Goal: Task Accomplishment & Management: Complete application form

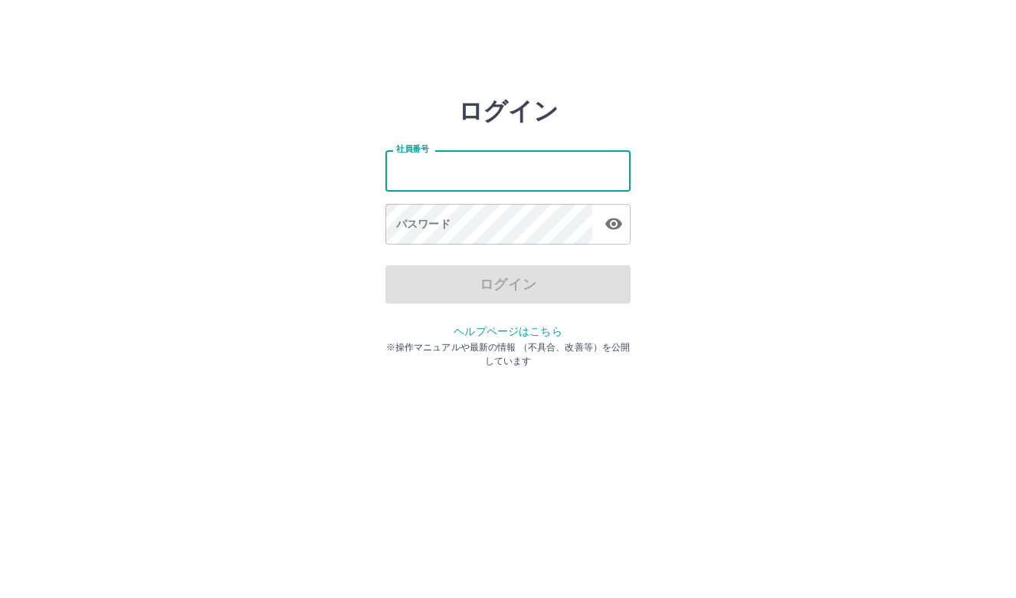
click at [445, 178] on input "社員番号" at bounding box center [508, 170] width 245 height 41
type input "*******"
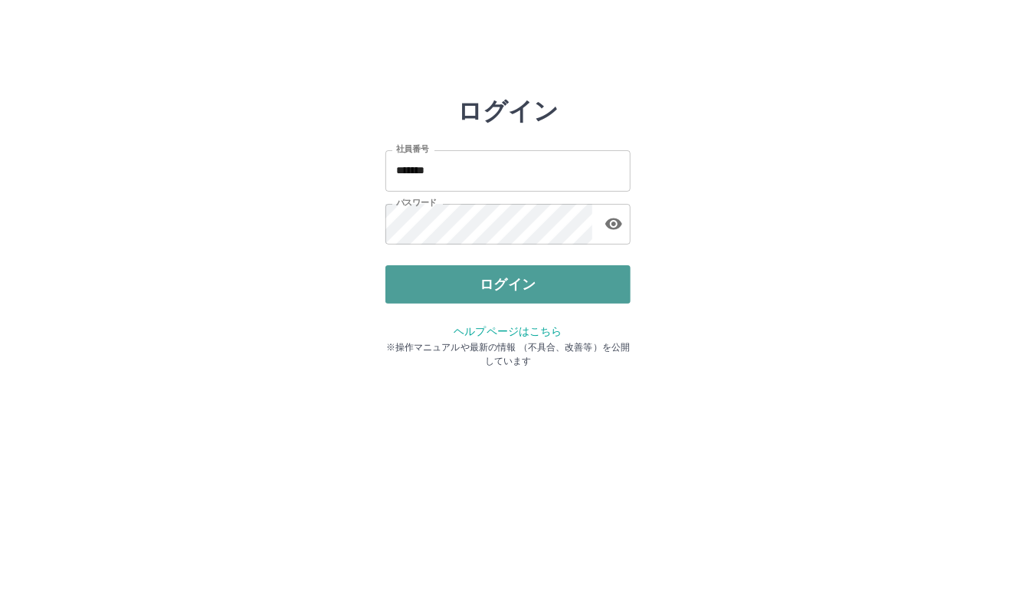
click at [533, 287] on button "ログイン" at bounding box center [508, 284] width 245 height 38
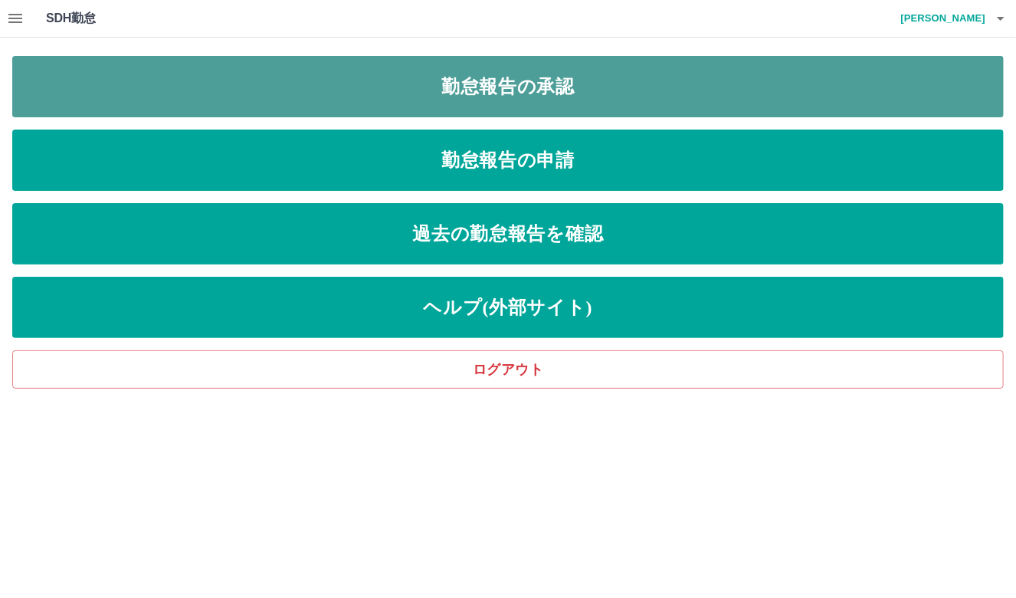
click at [350, 86] on link "勤怠報告の承認" at bounding box center [508, 86] width 992 height 61
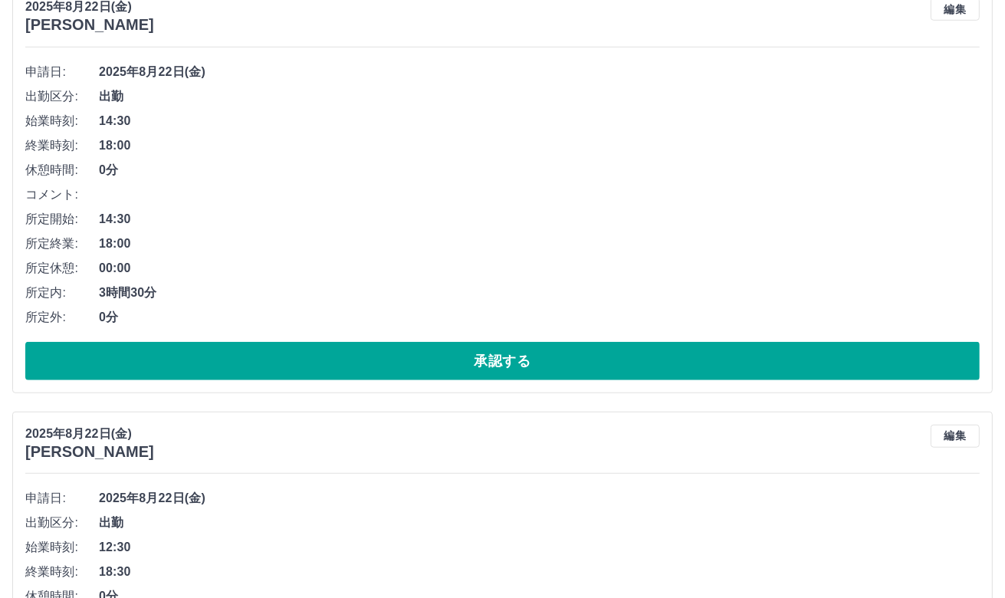
scroll to position [1150, 0]
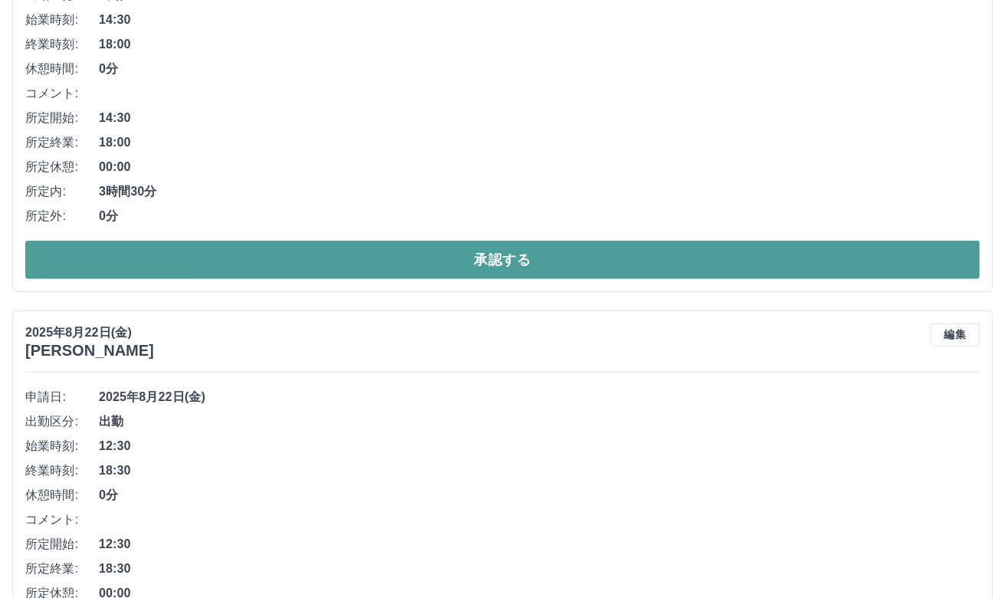
click at [293, 261] on button "承認する" at bounding box center [502, 260] width 954 height 38
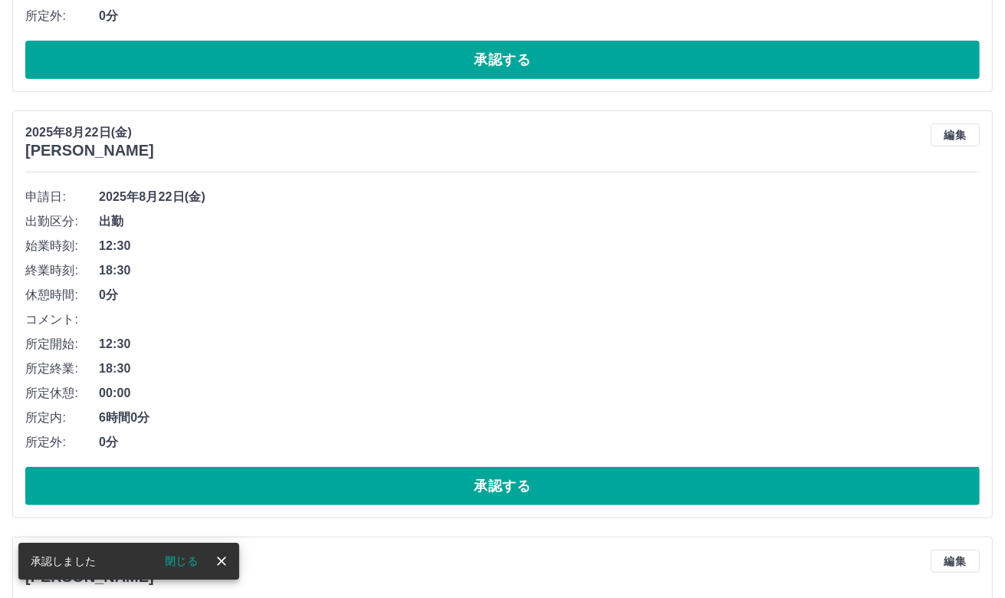
scroll to position [494, 0]
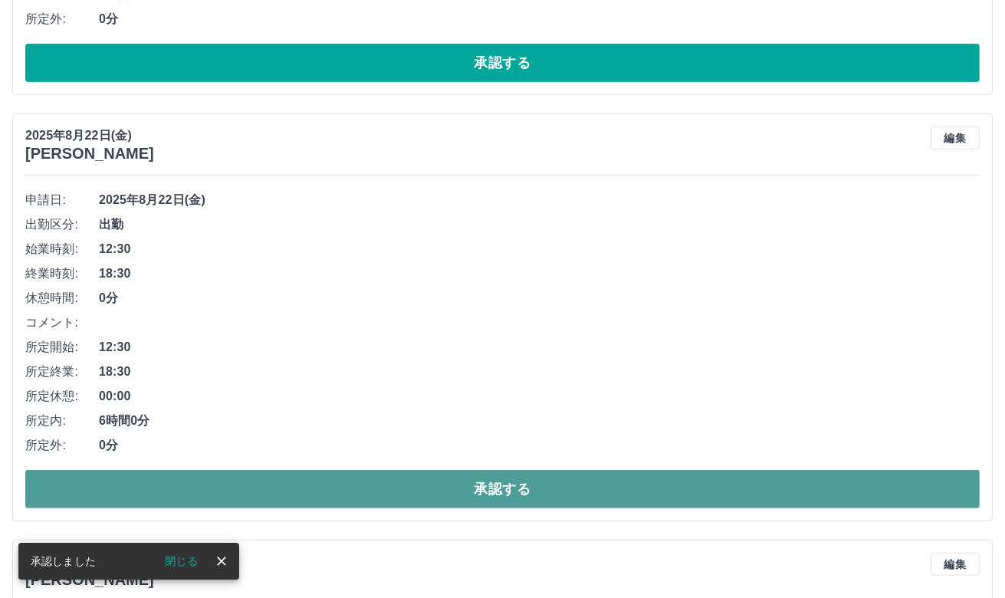
click at [425, 486] on button "承認する" at bounding box center [502, 489] width 954 height 38
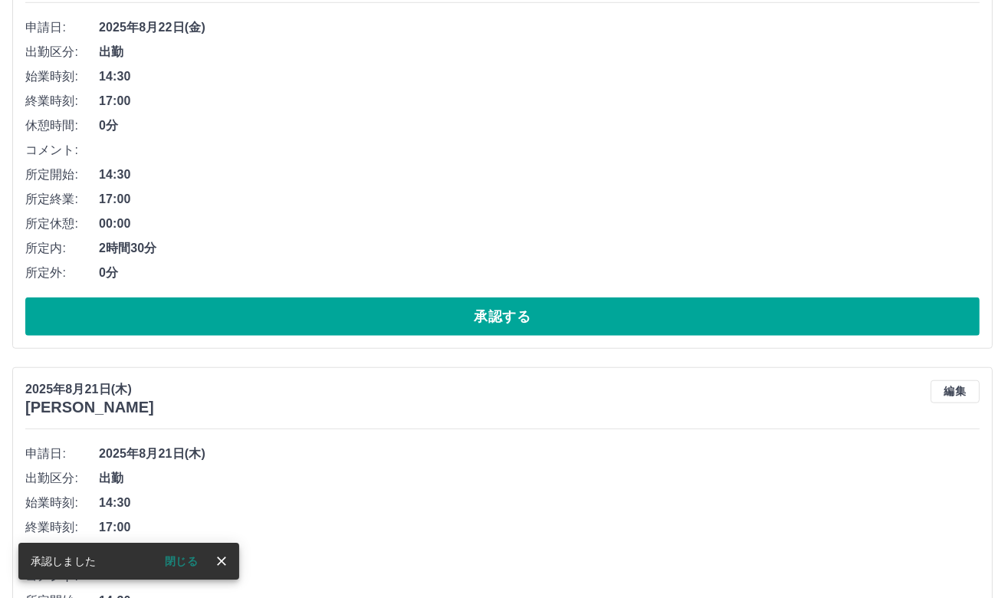
scroll to position [1107, 0]
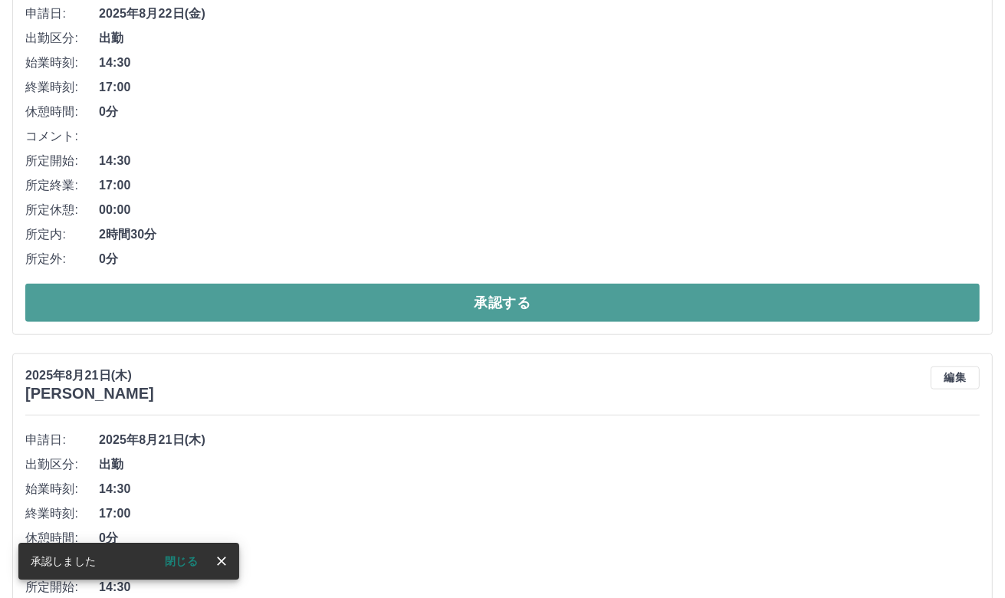
click at [435, 287] on button "承認する" at bounding box center [502, 303] width 954 height 38
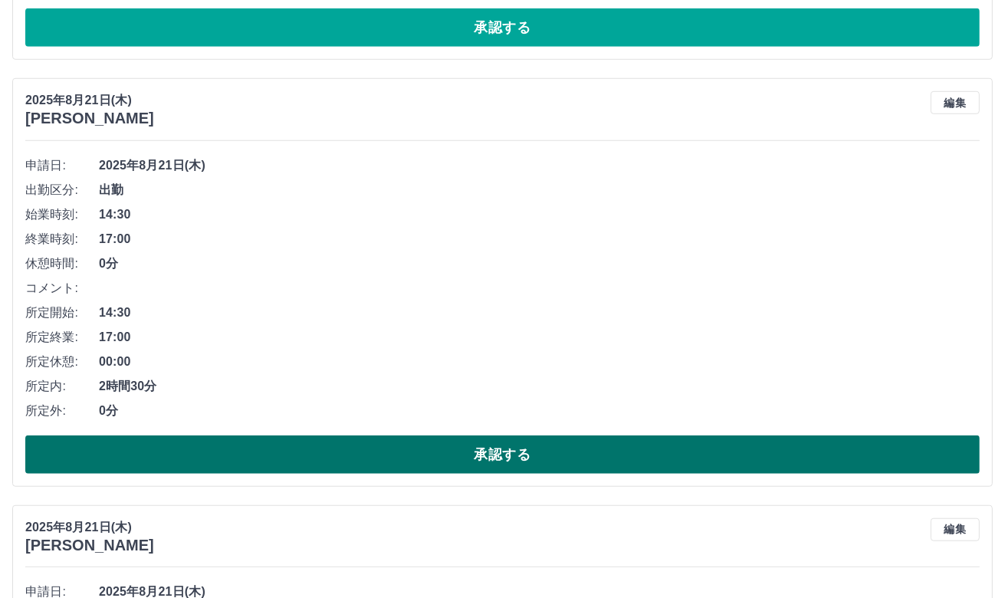
scroll to position [996, 0]
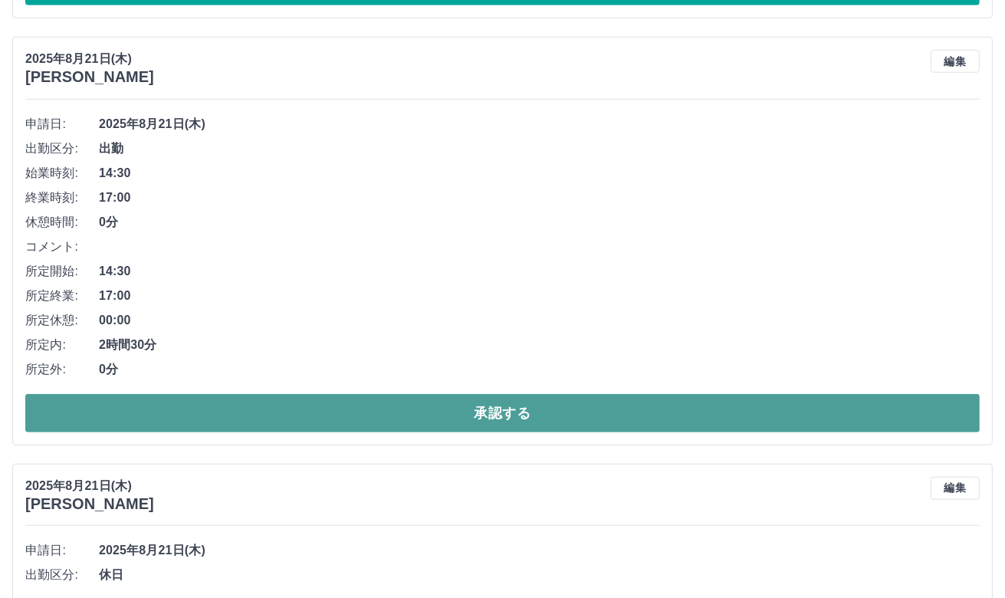
click at [391, 412] on button "承認する" at bounding box center [502, 413] width 954 height 38
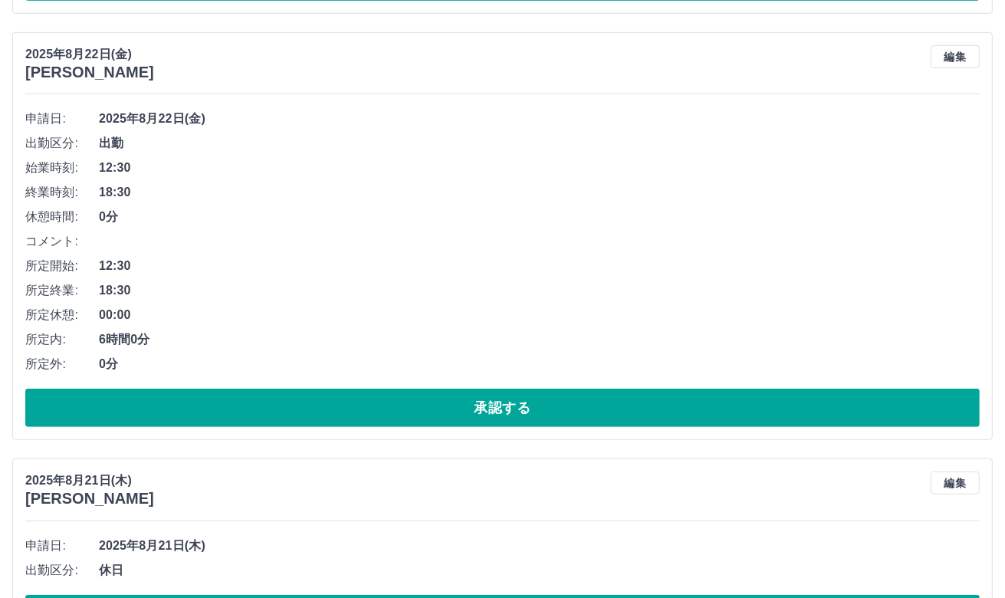
scroll to position [641, 0]
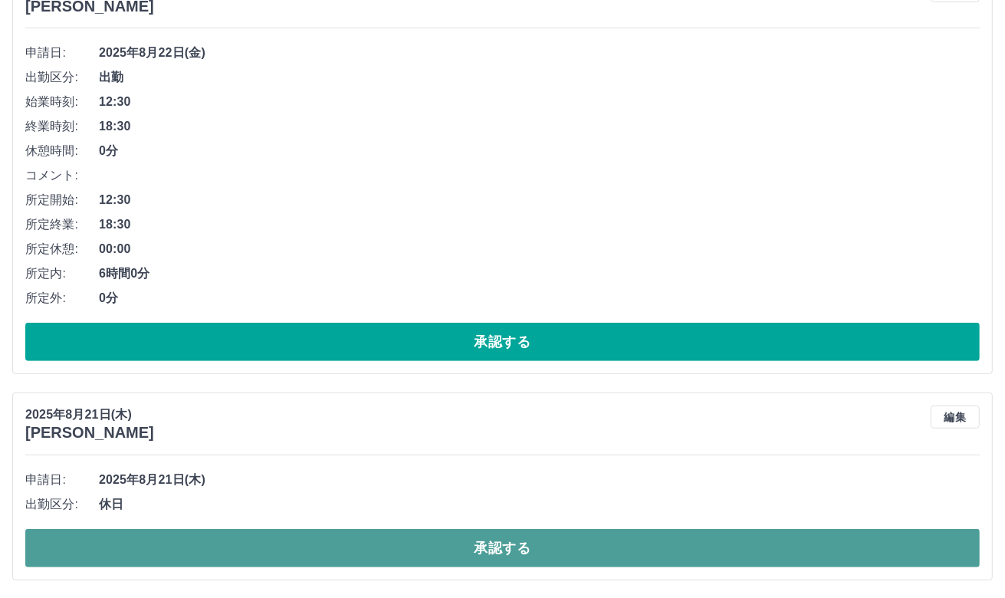
click at [540, 547] on button "承認する" at bounding box center [502, 548] width 954 height 38
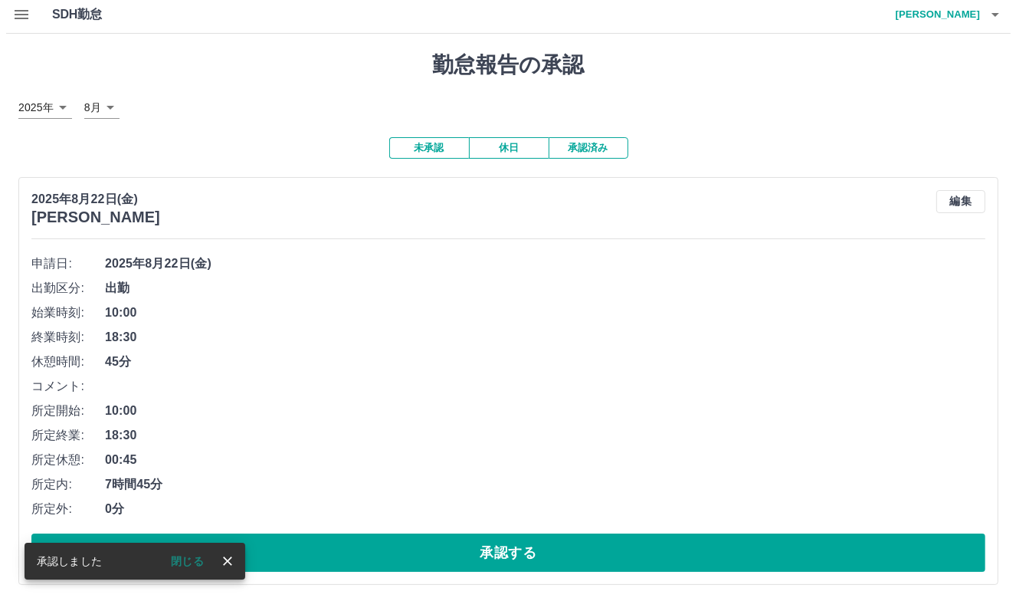
scroll to position [0, 0]
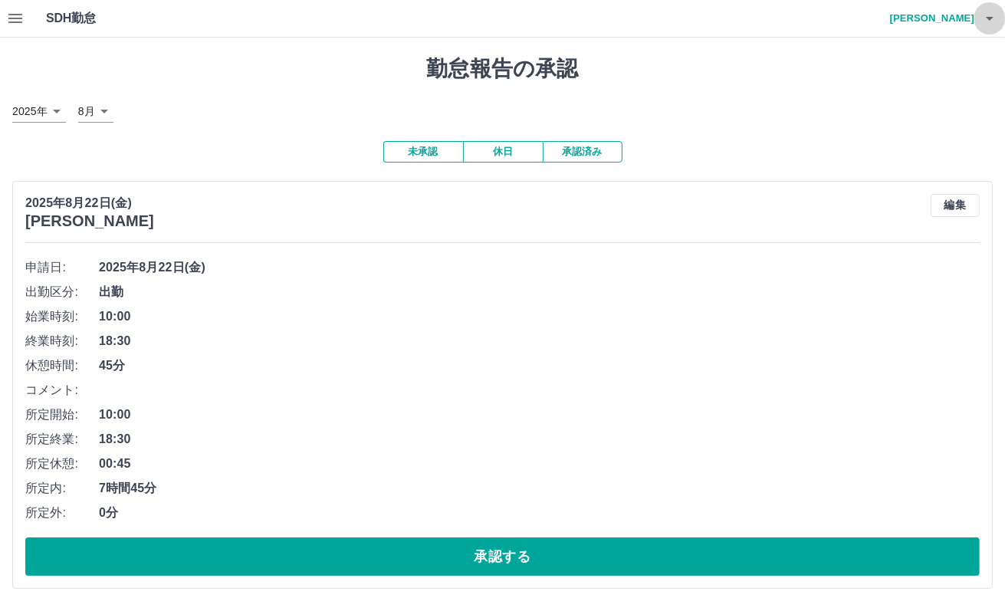
click at [993, 20] on icon "button" at bounding box center [989, 18] width 18 height 18
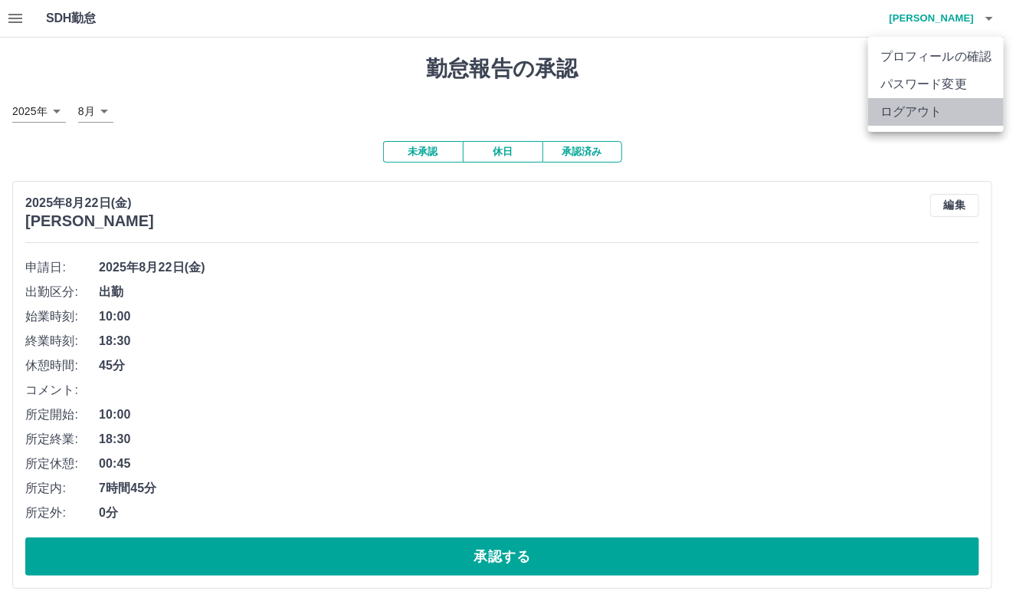
click at [904, 118] on li "ログアウト" at bounding box center [936, 112] width 136 height 28
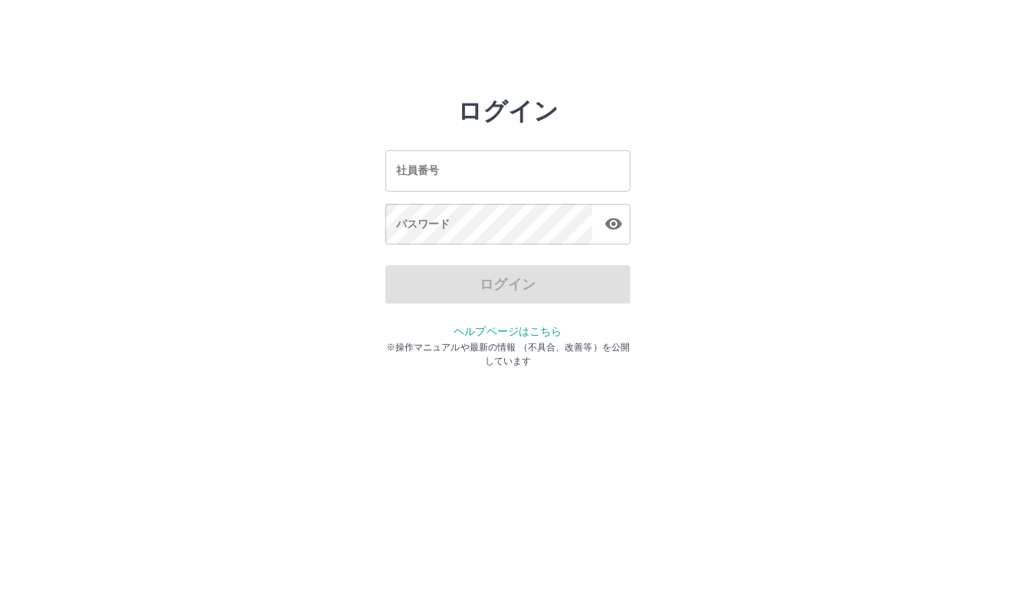
click at [514, 176] on input "社員番号" at bounding box center [508, 170] width 245 height 41
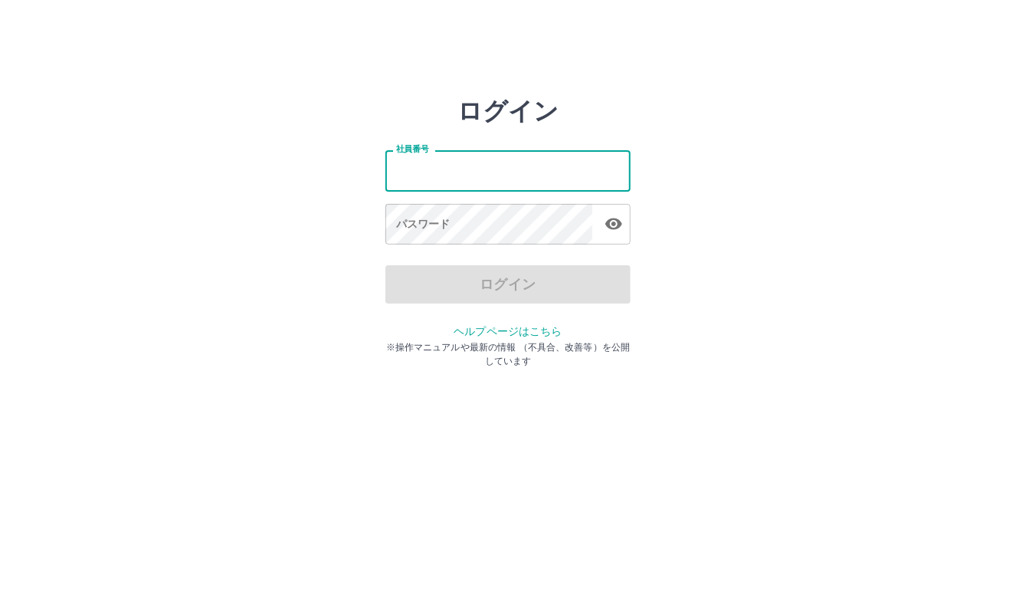
type input "*******"
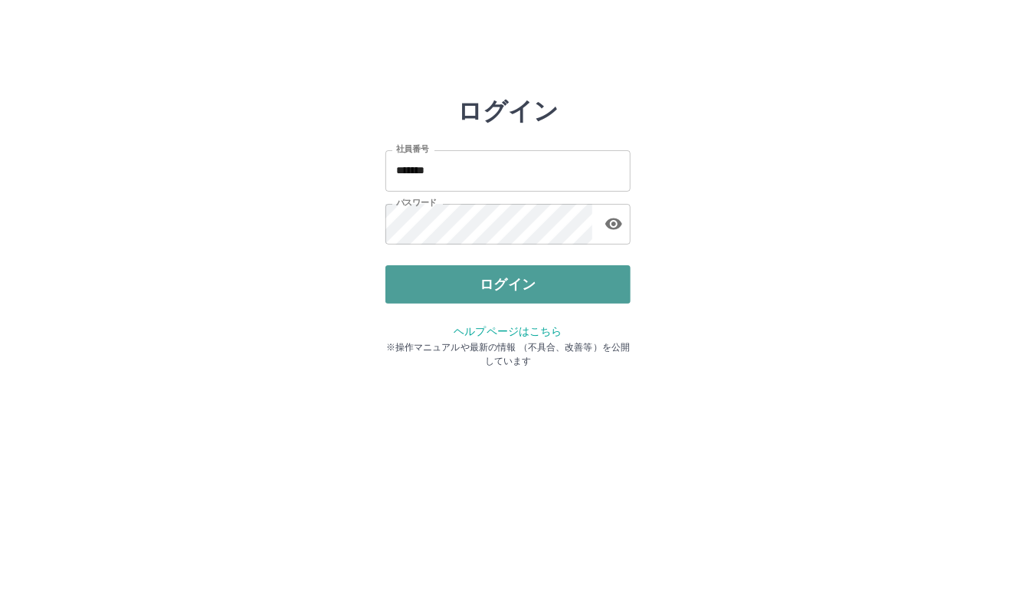
click at [507, 275] on button "ログイン" at bounding box center [508, 284] width 245 height 38
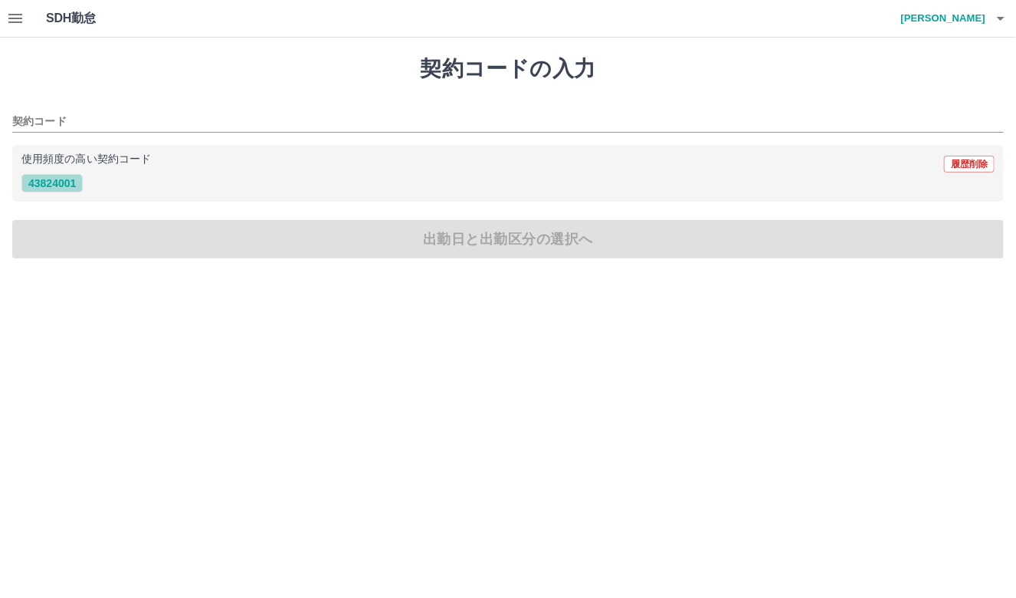
click at [74, 181] on button "43824001" at bounding box center [51, 183] width 61 height 18
type input "********"
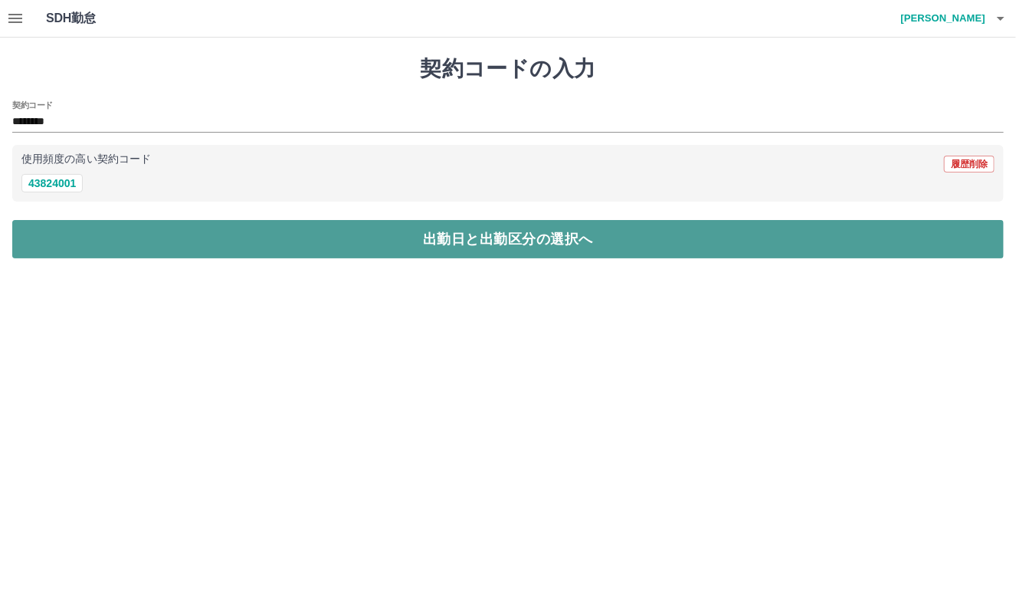
click at [122, 226] on button "出勤日と出勤区分の選択へ" at bounding box center [508, 239] width 992 height 38
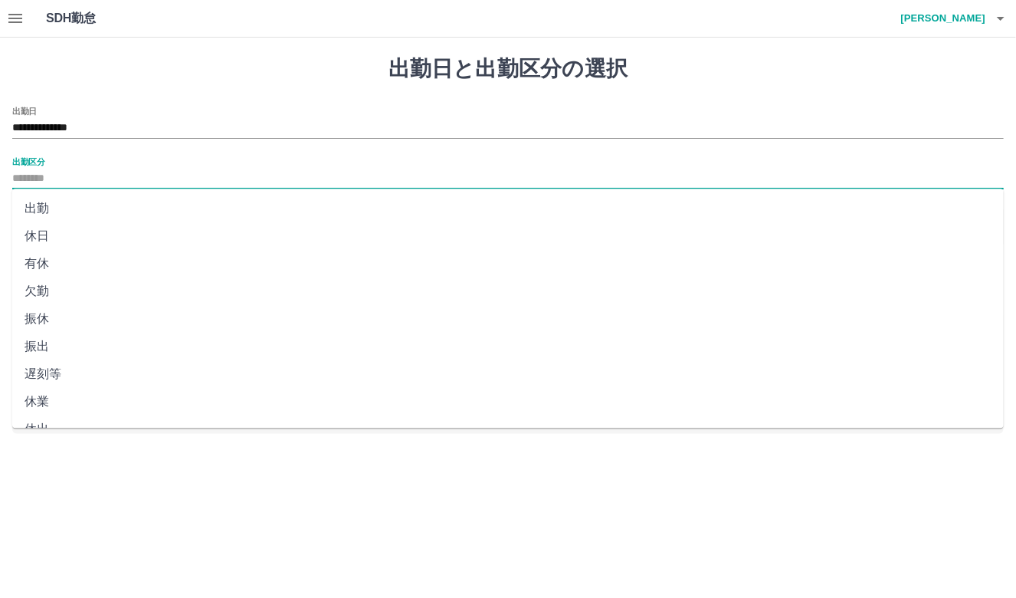
click at [117, 174] on input "出勤区分" at bounding box center [508, 178] width 992 height 19
click at [37, 202] on li "出勤" at bounding box center [508, 209] width 992 height 28
type input "**"
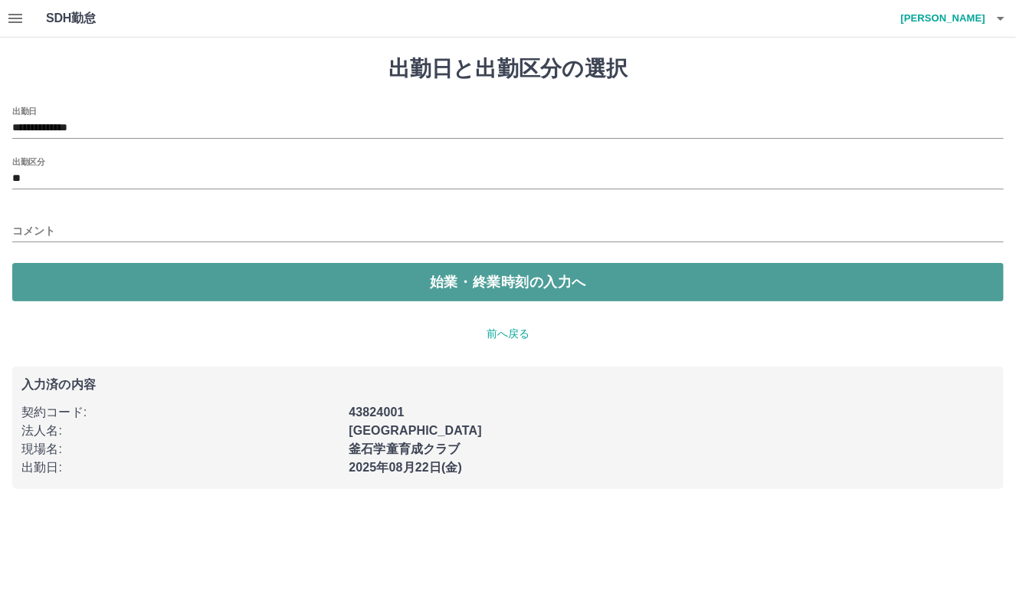
click at [340, 281] on button "始業・終業時刻の入力へ" at bounding box center [508, 282] width 992 height 38
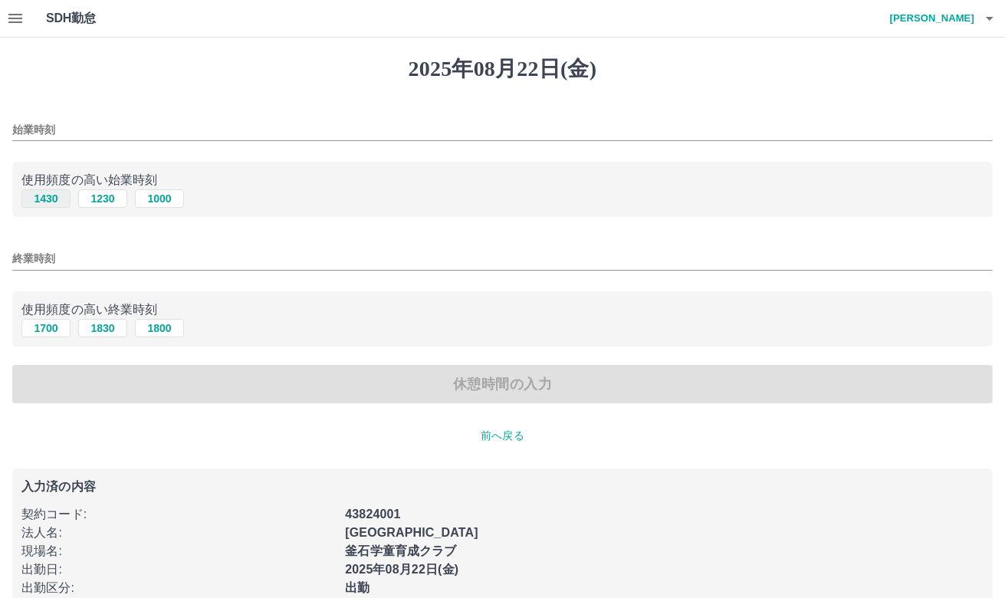
click at [58, 199] on button "1430" at bounding box center [45, 198] width 49 height 18
type input "****"
click at [61, 328] on button "1700" at bounding box center [45, 328] width 49 height 18
type input "****"
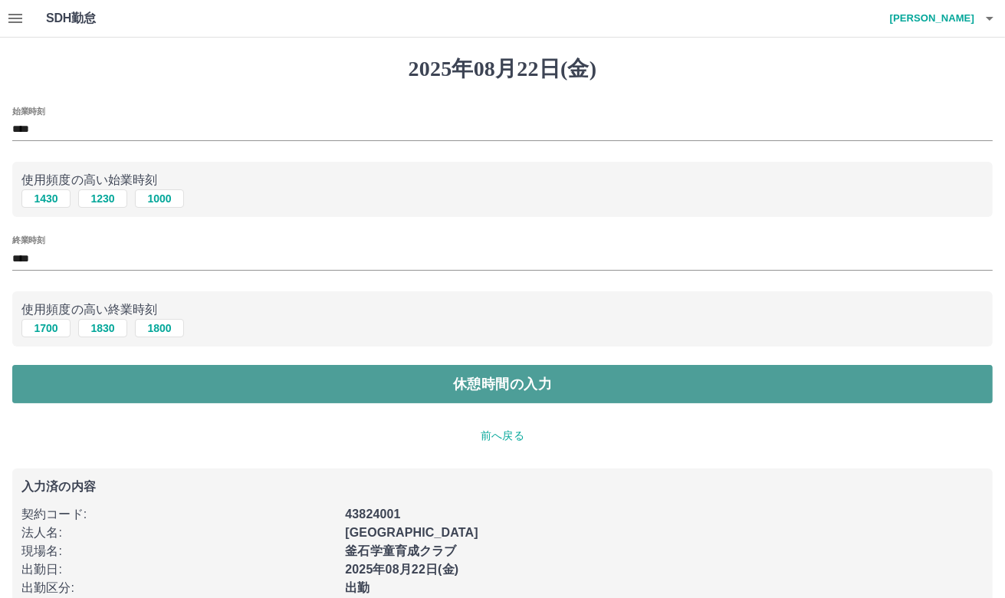
click at [468, 382] on button "休憩時間の入力" at bounding box center [502, 384] width 980 height 38
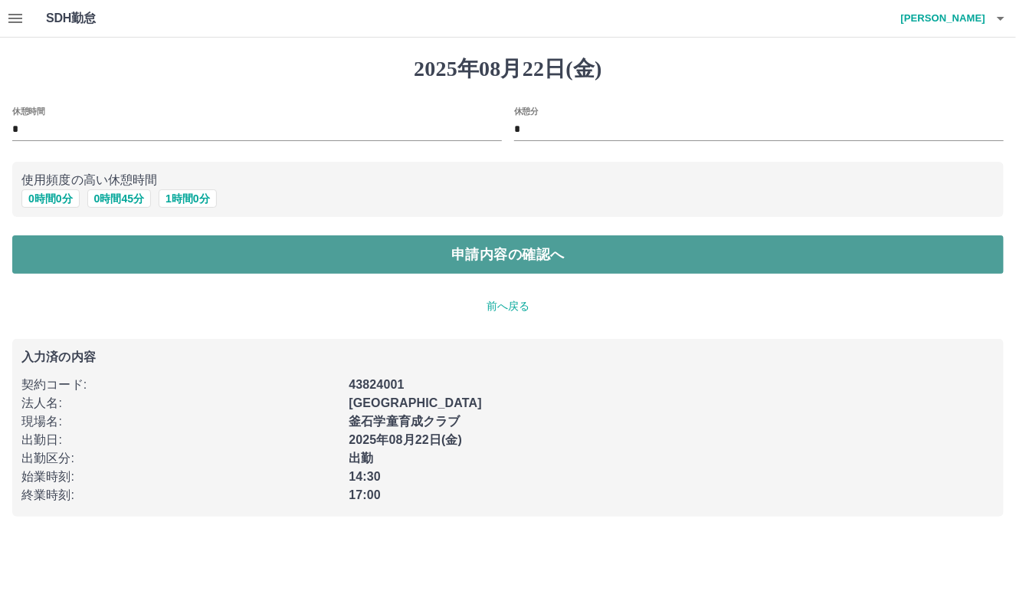
click at [520, 258] on button "申請内容の確認へ" at bounding box center [508, 254] width 992 height 38
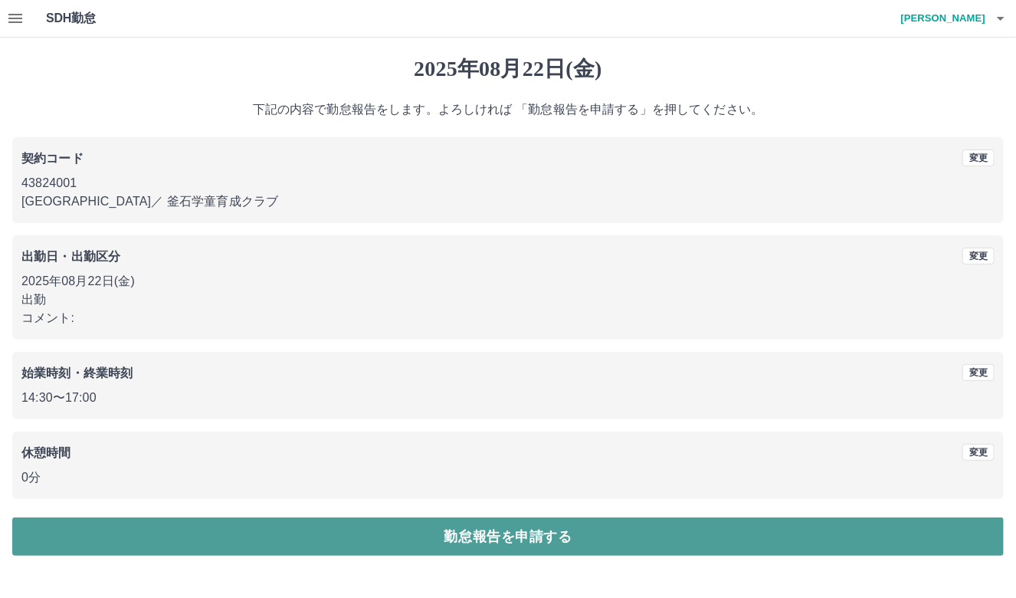
click at [380, 530] on button "勤怠報告を申請する" at bounding box center [508, 536] width 992 height 38
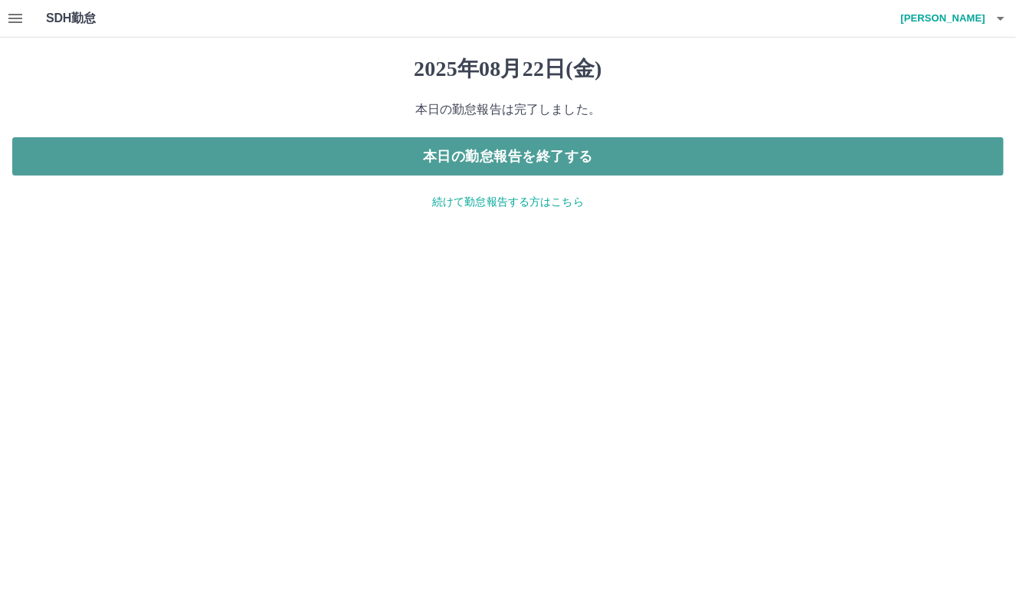
click at [644, 149] on button "本日の勤怠報告を終了する" at bounding box center [508, 156] width 992 height 38
